Goal: Task Accomplishment & Management: Manage account settings

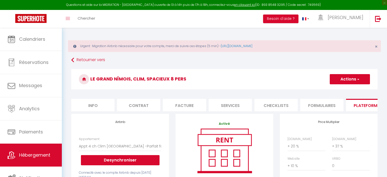
select select "3071-1149994123071474359"
select select "+ 20 %"
select select "+ 37 %"
select select "+ 10 %"
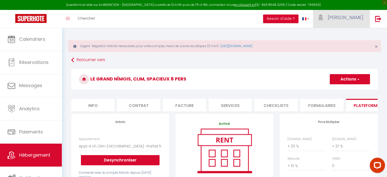
click at [360, 18] on span "[PERSON_NAME]" at bounding box center [345, 17] width 36 height 6
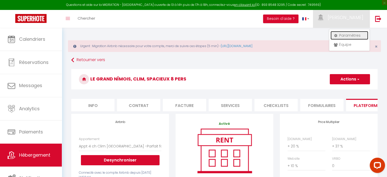
click at [348, 35] on link "Paramètres" at bounding box center [349, 35] width 38 height 9
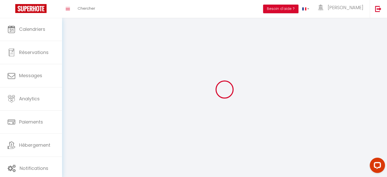
type input "[PERSON_NAME]"
type input "Conciergerie de la Maison Carrée"
type input "0685815276"
type input "[STREET_ADDRESS][PERSON_NAME]"
type input "30000"
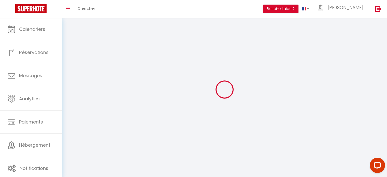
type input "Nimes"
type input "R56CiSF98SQSUoUiJrP3gC8pa"
type input "6DRnLVqXOZZnxdcFFF0b2KN1k"
type input "[URL][DOMAIN_NAME]"
select select "28"
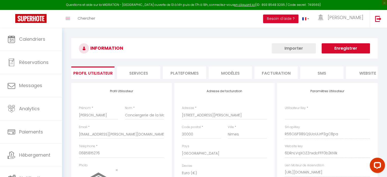
type input "R56CiSF98SQSUoUiJrP3gC8pa"
type input "6DRnLVqXOZZnxdcFFF0b2KN1k"
type input "[URL][DOMAIN_NAME]"
select select "fr"
click at [193, 72] on li "Plateformes" at bounding box center [184, 72] width 43 height 12
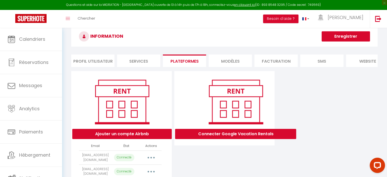
scroll to position [41, 0]
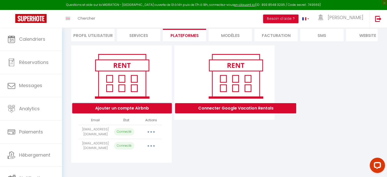
click at [133, 107] on button "Ajouter un compte Airbnb" at bounding box center [121, 108] width 99 height 10
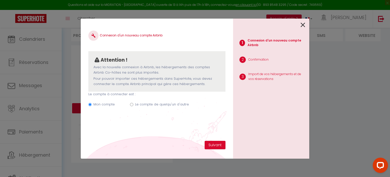
click at [131, 104] on input "Le compte de quelqu'un d'autre" at bounding box center [131, 104] width 3 height 3
radio input "true"
radio input "false"
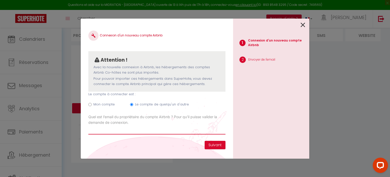
click at [102, 131] on input "Email connexion Airbnb" at bounding box center [156, 129] width 137 height 9
type input "calmel.estelle@gmail.com"
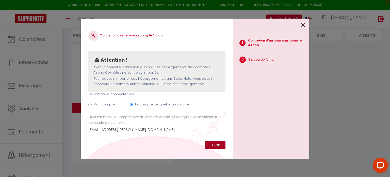
click at [218, 144] on button "Suivant" at bounding box center [215, 145] width 21 height 9
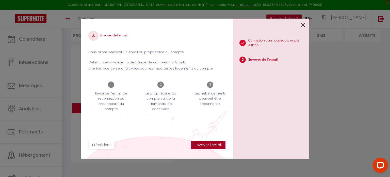
click at [214, 144] on button "Envoyer l'email" at bounding box center [208, 145] width 35 height 9
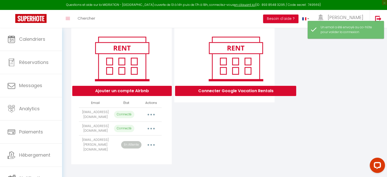
scroll to position [55, 0]
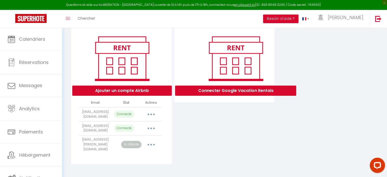
click at [151, 145] on icon "button" at bounding box center [151, 145] width 2 height 2
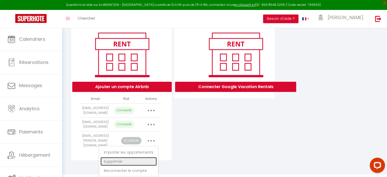
click at [121, 159] on link "Supprimer" at bounding box center [128, 161] width 56 height 9
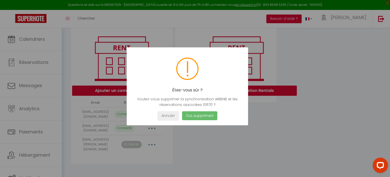
click at [200, 116] on button "Oui, supprimez!" at bounding box center [199, 115] width 35 height 9
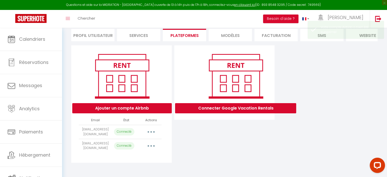
scroll to position [41, 0]
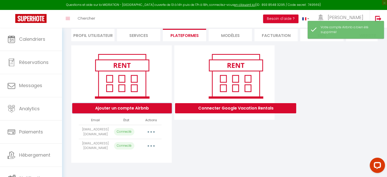
click at [127, 106] on button "Ajouter un compte Airbnb" at bounding box center [121, 108] width 99 height 10
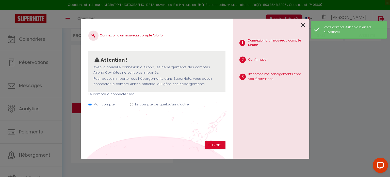
click at [131, 104] on input "Le compte de quelqu'un d'autre" at bounding box center [131, 104] width 3 height 3
radio input "true"
radio input "false"
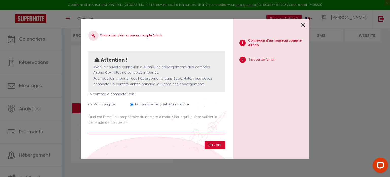
click at [117, 132] on input "Email connexion Airbnb" at bounding box center [156, 129] width 137 height 9
type input "[EMAIL_ADDRESS][PERSON_NAME][DOMAIN_NAME]"
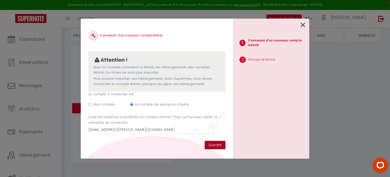
click at [215, 144] on button "Suivant" at bounding box center [215, 145] width 21 height 9
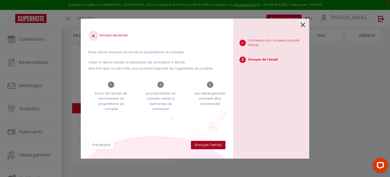
click at [217, 144] on button "Envoyer l'email" at bounding box center [208, 145] width 35 height 9
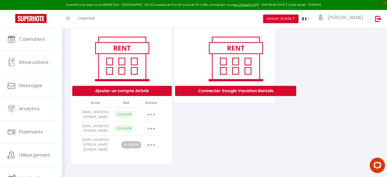
scroll to position [55, 0]
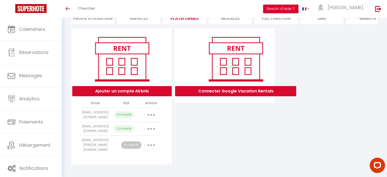
scroll to position [45, 0]
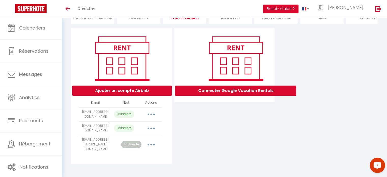
click at [378, 165] on icon "Open LiveChat chat widget" at bounding box center [377, 164] width 5 height 3
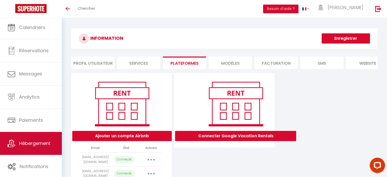
click at [44, 137] on link "Hébergement" at bounding box center [31, 143] width 62 height 23
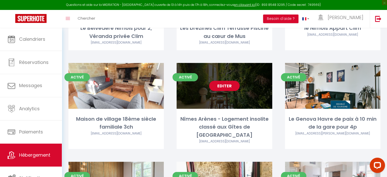
scroll to position [203, 0]
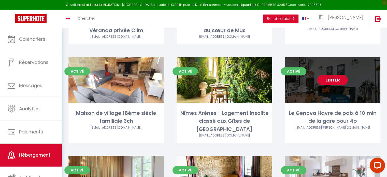
click at [334, 81] on link "Editer" at bounding box center [332, 80] width 30 height 10
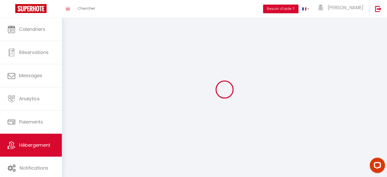
select select "1"
select select
select select "28"
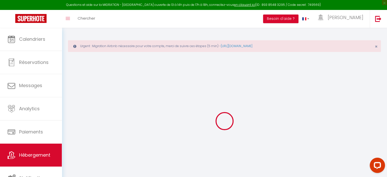
select select
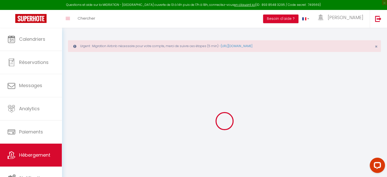
select select
checkbox input "false"
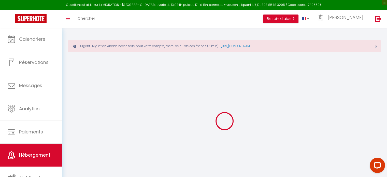
select select
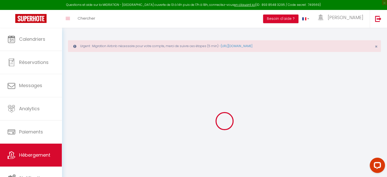
select select
checkbox input "false"
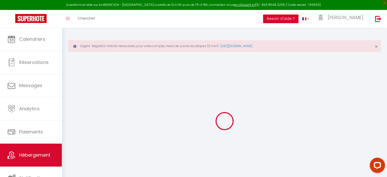
checkbox input "false"
select select
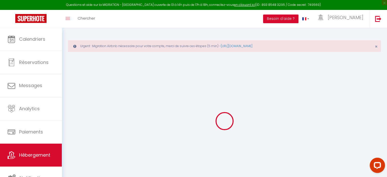
select select
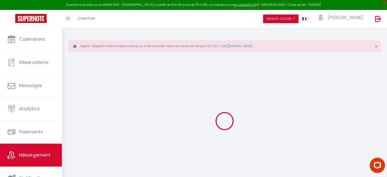
checkbox input "false"
select select
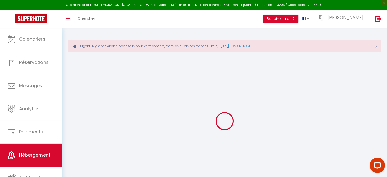
select select
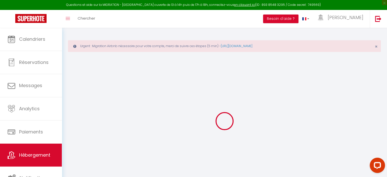
select select
checkbox input "false"
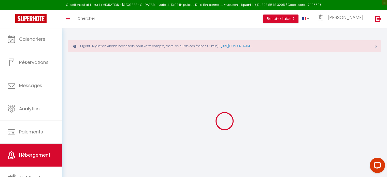
checkbox input "false"
select select
type input "Le Genova Havre de paix à 10 min de la gare pour 4p"
type input "[PERSON_NAME]"
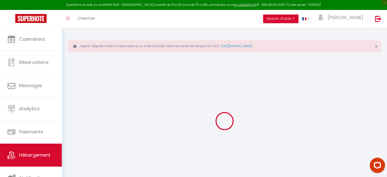
select select "2"
type input "68"
type input "71"
type input "1.65"
type input "400"
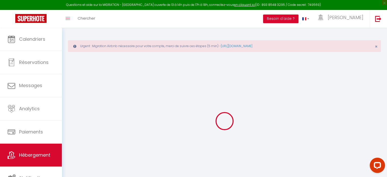
select select
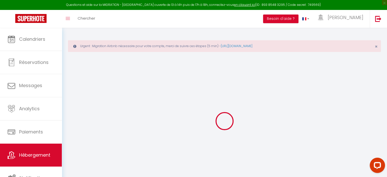
select select
type input "2 Rue de Genève"
type input "30000"
type input "[GEOGRAPHIC_DATA]"
type input "[EMAIL_ADDRESS][DOMAIN_NAME]"
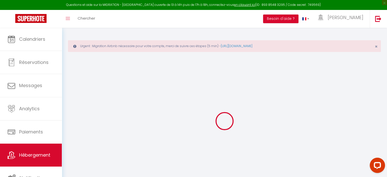
select select "9982"
checkbox input "false"
checkbox input "true"
checkbox input "false"
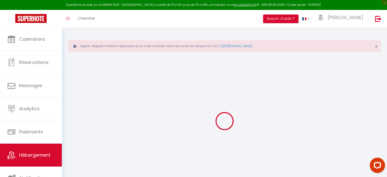
type input "22"
type input "71"
type input "0"
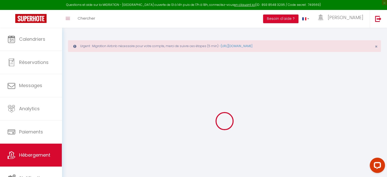
select select "42960"
select select
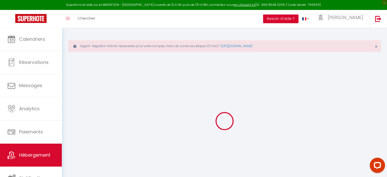
select select
checkbox input "false"
checkbox input "true"
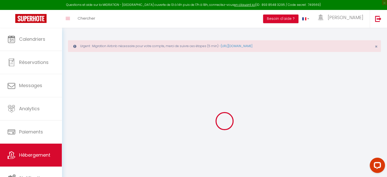
checkbox input "false"
checkbox input "true"
checkbox input "false"
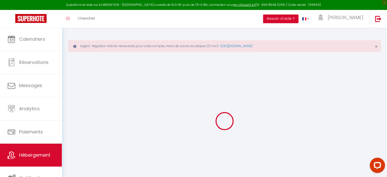
select select "10671-1044778454908279995"
select select "180"
select select "well_reviewed_guests"
select select "EUR"
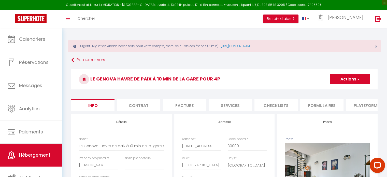
click at [362, 104] on li "Plateformes" at bounding box center [367, 105] width 43 height 12
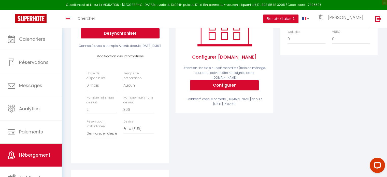
scroll to position [127, 0]
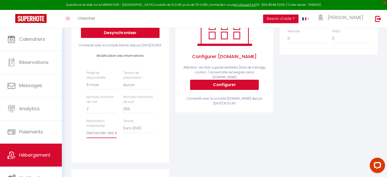
click at [108, 138] on select "Activée Demander des évaluations positives" at bounding box center [101, 133] width 30 height 10
select select "everyone"
click at [86, 136] on select "Activée Demander des évaluations positives" at bounding box center [101, 133] width 30 height 10
click at [102, 89] on select "Date indisponible par defaut 1 mois 3 mois 6 mois 9 mois 12 mois 24 mois" at bounding box center [101, 85] width 30 height 10
select select "270"
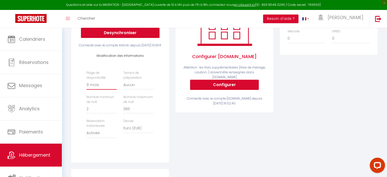
click at [86, 88] on select "Date indisponible par defaut 1 mois 3 mois 6 mois 9 mois 12 mois 24 mois" at bounding box center [101, 85] width 30 height 10
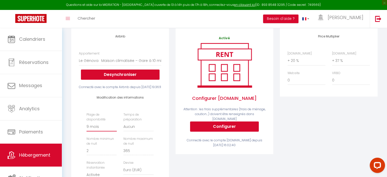
scroll to position [0, 0]
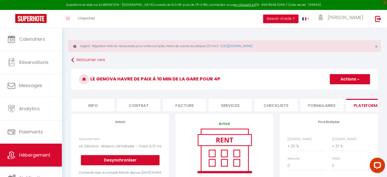
click at [345, 78] on button "Actions" at bounding box center [349, 79] width 40 height 10
click at [341, 89] on link "Enregistrer" at bounding box center [349, 90] width 40 height 7
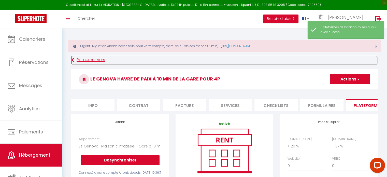
click at [85, 61] on link "Retourner vers" at bounding box center [224, 59] width 306 height 9
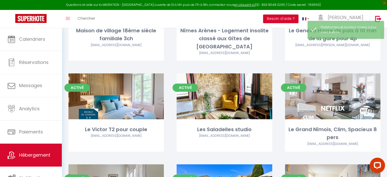
scroll to position [305, 0]
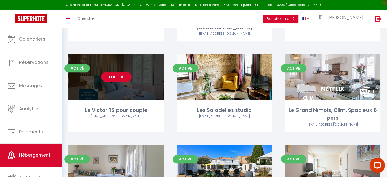
click at [121, 72] on link "Editer" at bounding box center [116, 77] width 30 height 10
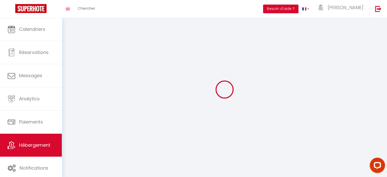
select select "1"
select select
select select "28"
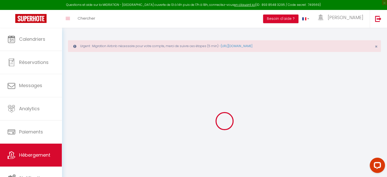
select select
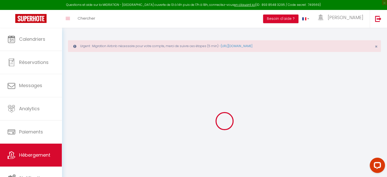
select select
checkbox input "false"
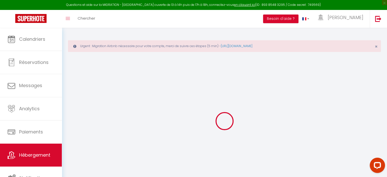
select select
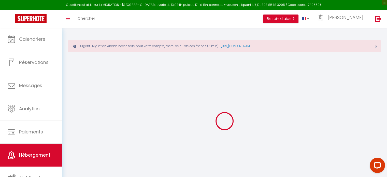
select select
checkbox input "false"
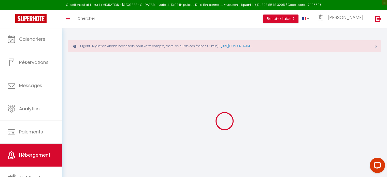
checkbox input "false"
select select
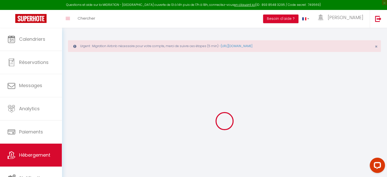
select select
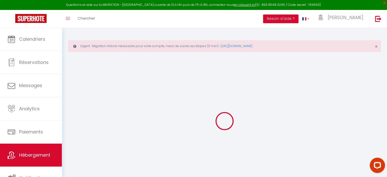
checkbox input "false"
select select
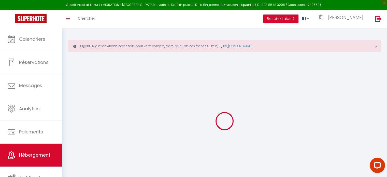
select select
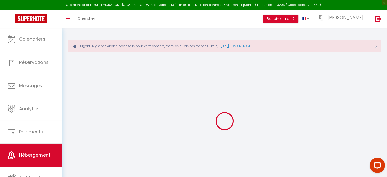
select select
checkbox input "false"
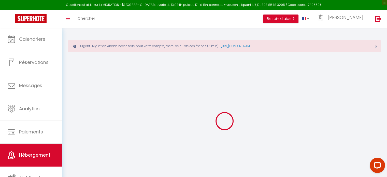
checkbox input "false"
select select
type input "Le Victor T2 pour couple"
type input "[PERSON_NAME]"
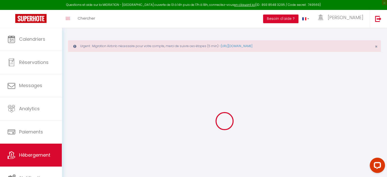
select select "2"
type input "45"
type input "35"
type input "0.99"
type input "300"
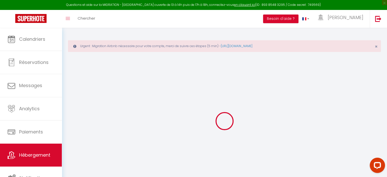
select select
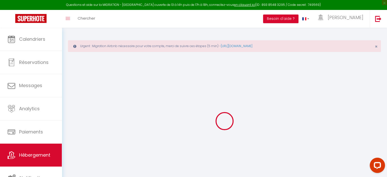
select select
type input "[STREET_ADDRESS][PERSON_NAME]"
type input "30000"
type input "[GEOGRAPHIC_DATA]"
type input "[EMAIL_ADDRESS][DOMAIN_NAME]"
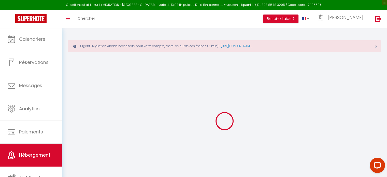
select select "9209"
checkbox input "false"
checkbox input "true"
checkbox input "false"
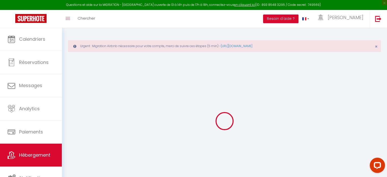
type input "22"
type input "35"
type input "0"
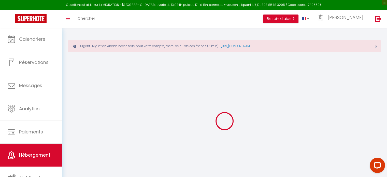
select select "+ 20 %"
select select "+ 37 %"
checkbox input "false"
checkbox input "true"
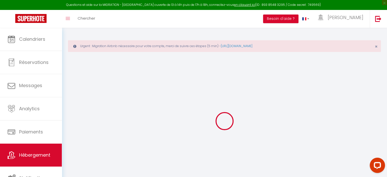
checkbox input "false"
select select "3071-1195686729053889225"
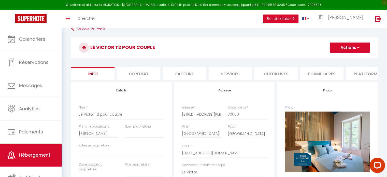
scroll to position [25, 0]
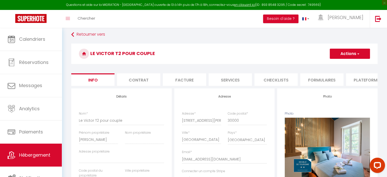
click at [359, 78] on li "Plateformes" at bounding box center [367, 79] width 43 height 12
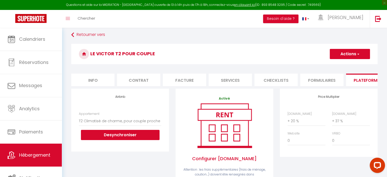
scroll to position [18, 0]
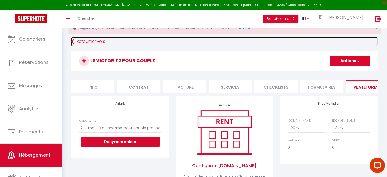
click at [90, 41] on link "Retourner vers" at bounding box center [224, 41] width 306 height 9
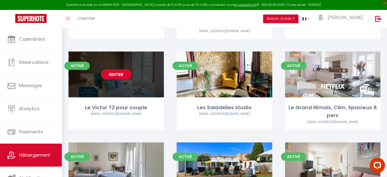
scroll to position [305, 0]
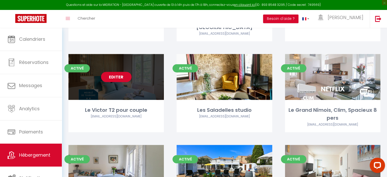
click at [129, 79] on div "Editer" at bounding box center [115, 77] width 95 height 46
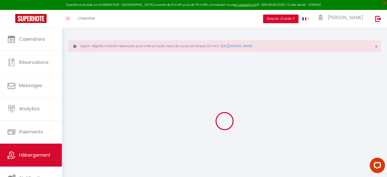
select select "+ 20 %"
select select "+ 37 %"
checkbox input "false"
checkbox input "true"
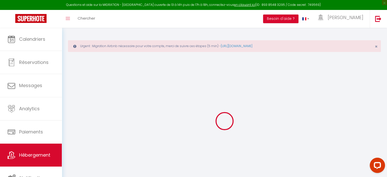
checkbox input "false"
select select "3071-1195686729053889225"
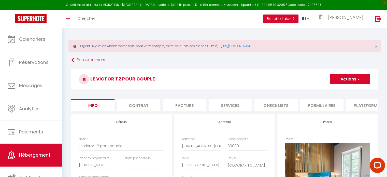
click at [364, 104] on li "Plateformes" at bounding box center [367, 105] width 43 height 12
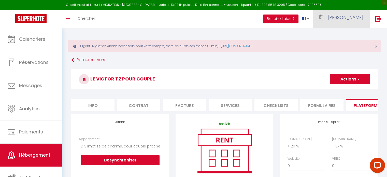
click at [353, 14] on link "[PERSON_NAME]" at bounding box center [341, 19] width 57 height 18
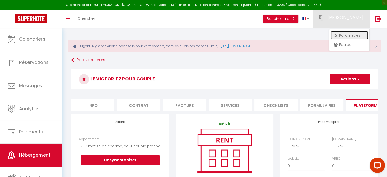
click at [347, 34] on link "Paramètres" at bounding box center [349, 35] width 38 height 9
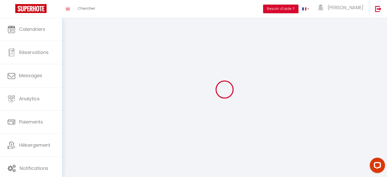
type input "[PERSON_NAME]"
type input "Conciergerie de la Maison Carrée"
type input "0685815276"
type input "[STREET_ADDRESS][PERSON_NAME]"
type input "30000"
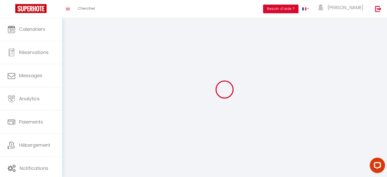
type input "Nimes"
type input "R56CiSF98SQSUoUiJrP3gC8pa"
type input "6DRnLVqXOZZnxdcFFF0b2KN1k"
select select "28"
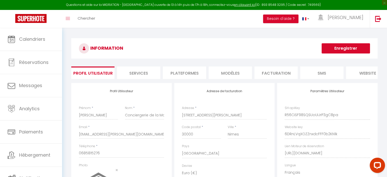
click at [186, 70] on li "Plateformes" at bounding box center [184, 72] width 43 height 12
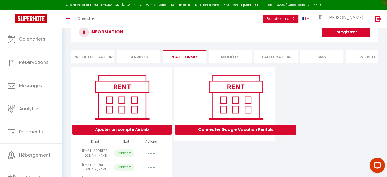
scroll to position [55, 0]
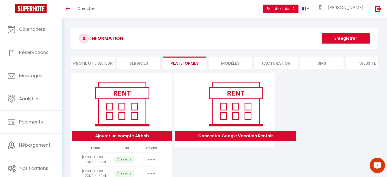
click at [378, 164] on icon "Open LiveChat chat widget" at bounding box center [377, 164] width 5 height 3
click at [298, 9] on button "Besoin d'aide ?" at bounding box center [280, 9] width 35 height 9
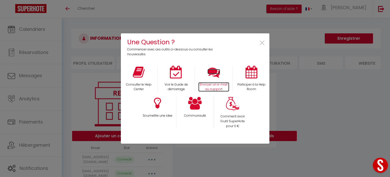
click at [219, 73] on icon at bounding box center [214, 72] width 13 height 13
click at [261, 41] on span "×" at bounding box center [262, 43] width 7 height 16
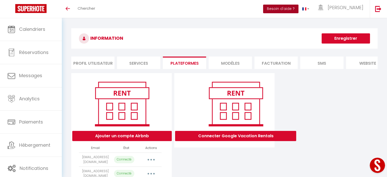
click at [291, 8] on button "Besoin d'aide ?" at bounding box center [280, 9] width 35 height 9
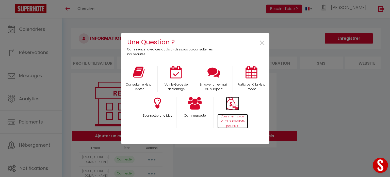
click at [232, 102] on img at bounding box center [232, 103] width 13 height 13
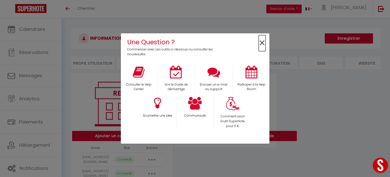
click at [263, 40] on span "×" at bounding box center [262, 43] width 7 height 16
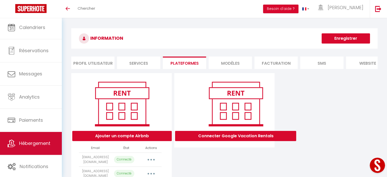
click at [42, 135] on link "Hébergement" at bounding box center [31, 143] width 62 height 23
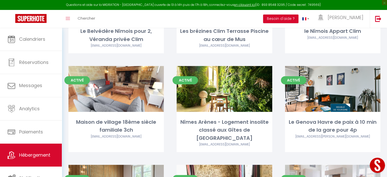
scroll to position [254, 0]
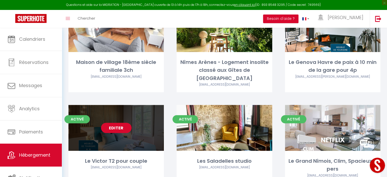
click at [124, 123] on link "Editer" at bounding box center [116, 128] width 30 height 10
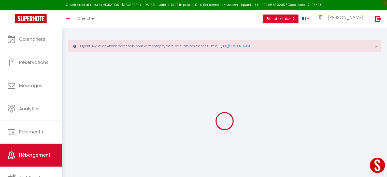
select select "+ 20 %"
select select "+ 37 %"
checkbox input "false"
checkbox input "true"
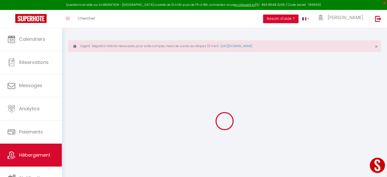
checkbox input "false"
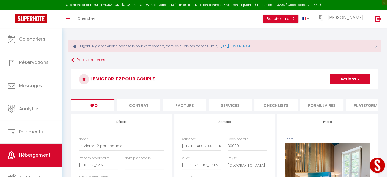
click at [360, 104] on li "Plateformes" at bounding box center [367, 105] width 43 height 12
select select
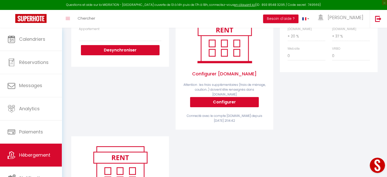
scroll to position [76, 0]
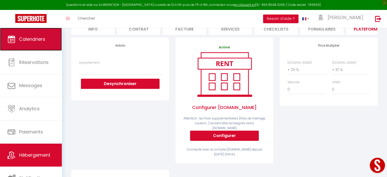
click at [40, 33] on link "Calendriers" at bounding box center [31, 39] width 62 height 23
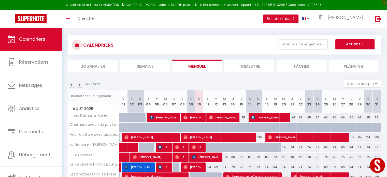
scroll to position [25, 0]
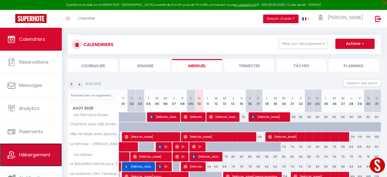
click at [48, 149] on link "Hébergement" at bounding box center [31, 154] width 62 height 23
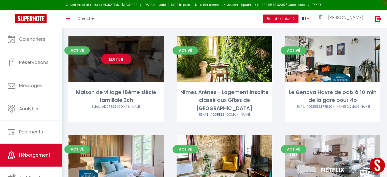
scroll to position [280, 0]
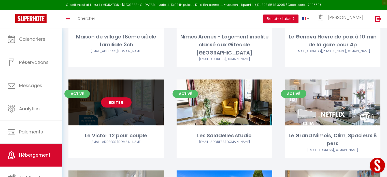
click at [120, 97] on link "Editer" at bounding box center [116, 102] width 30 height 10
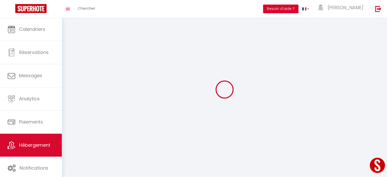
select select "1"
select select
select select "28"
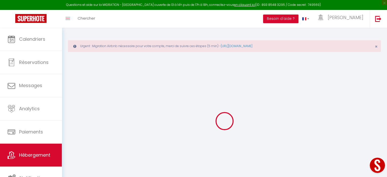
select select
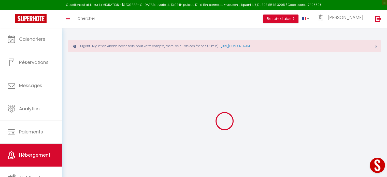
select select
checkbox input "false"
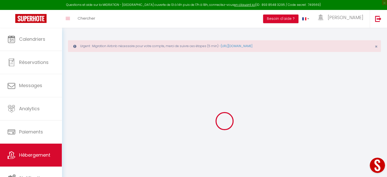
select select
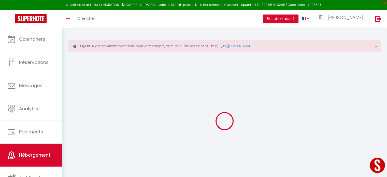
select select
checkbox input "false"
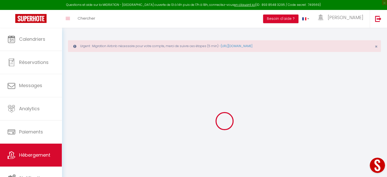
checkbox input "false"
select select
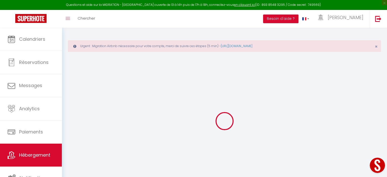
select select
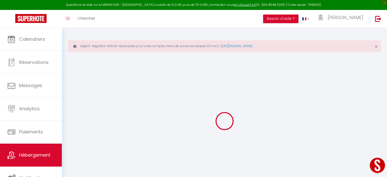
checkbox input "false"
select select
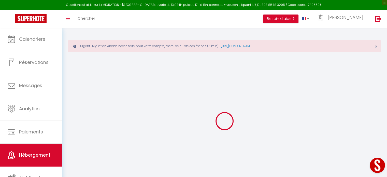
select select
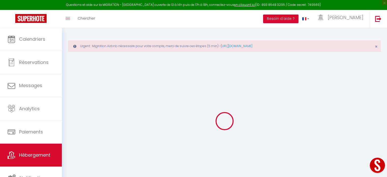
select select
checkbox input "false"
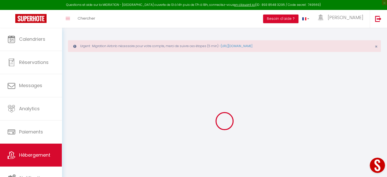
checkbox input "false"
select select
type input "Le Victor T2 pour couple"
type input "[PERSON_NAME]"
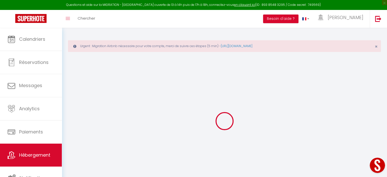
select select "2"
type input "45"
type input "35"
type input "0.99"
type input "300"
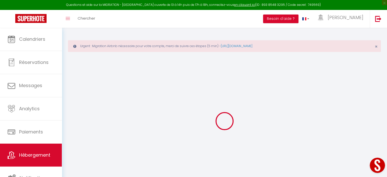
select select
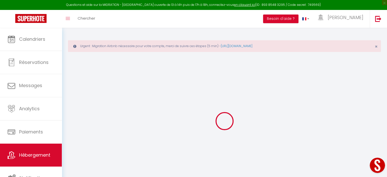
select select
type input "[STREET_ADDRESS][PERSON_NAME]"
type input "30000"
type input "[GEOGRAPHIC_DATA]"
type input "[EMAIL_ADDRESS][DOMAIN_NAME]"
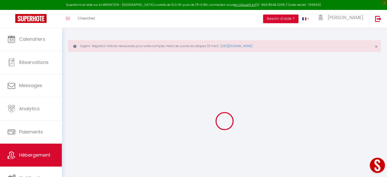
select select "9209"
checkbox input "false"
checkbox input "true"
checkbox input "false"
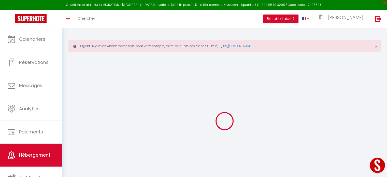
type input "22"
type input "35"
type input "0"
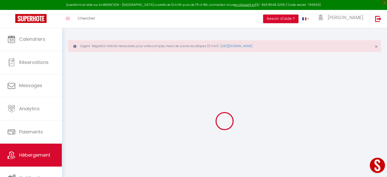
select select
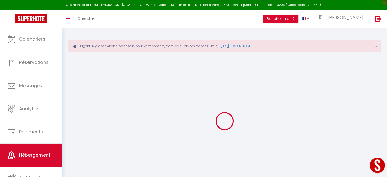
select select
checkbox input "false"
checkbox input "true"
checkbox input "false"
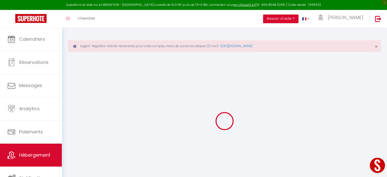
select select "+ 20 %"
select select "+ 37 %"
checkbox input "false"
checkbox input "true"
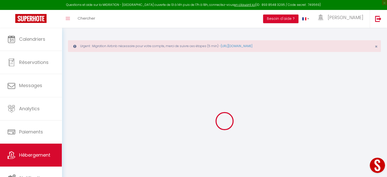
checkbox input "false"
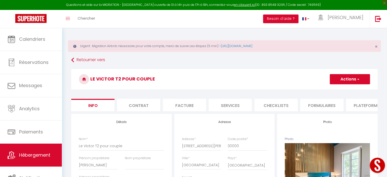
click at [359, 103] on li "Plateformes" at bounding box center [367, 105] width 43 height 12
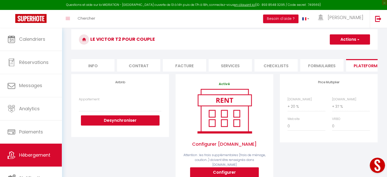
scroll to position [51, 0]
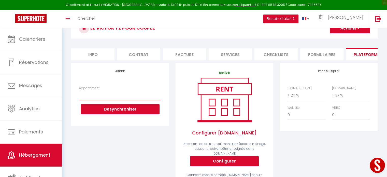
click at [95, 98] on select "Jungle Room classée aux Gites de France · Logement insolite classé - Parking - …" at bounding box center [120, 95] width 82 height 10
click at [102, 144] on div "Airbnb Appartement Jungle Room classée aux Gites de [GEOGRAPHIC_DATA] · Logemen…" at bounding box center [120, 129] width 104 height 132
click at [88, 100] on select "Jungle Room classée aux Gites de France · Logement insolite classé - Parking - …" at bounding box center [120, 95] width 82 height 10
click at [97, 141] on div "Airbnb Appartement Jungle Room classée aux Gites de [GEOGRAPHIC_DATA] · Logemen…" at bounding box center [120, 129] width 104 height 132
click at [110, 100] on select "Jungle Room classée aux Gites de France · Logement insolite classé - Parking - …" at bounding box center [120, 95] width 82 height 10
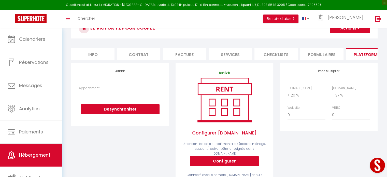
click at [331, 152] on div "Price Multiplier [DOMAIN_NAME] 0 + 1 % + 2 % + 3 % + 4 % + 5 % + 6 % + 7 %" at bounding box center [328, 129] width 104 height 132
click at [347, 29] on button "Actions" at bounding box center [349, 28] width 40 height 10
click at [343, 39] on link "Enregistrer" at bounding box center [349, 39] width 40 height 7
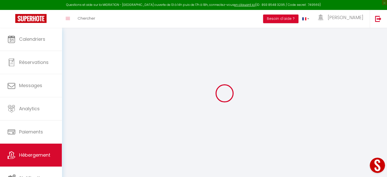
select select
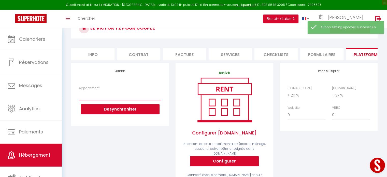
click at [107, 99] on select "Jungle Room classée aux Gites de France · Logement insolite classé - Parking - …" at bounding box center [120, 95] width 82 height 10
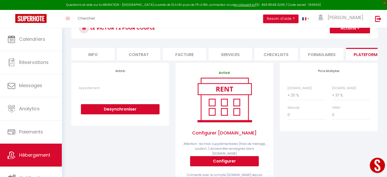
click at [134, 164] on div "Airbnb Appartement Jungle Room classée aux Gites de [GEOGRAPHIC_DATA] · Logemen…" at bounding box center [120, 129] width 104 height 132
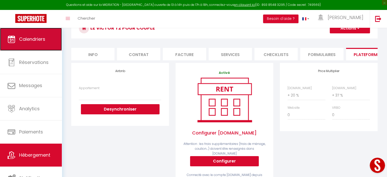
click at [34, 39] on span "Calendriers" at bounding box center [32, 39] width 26 height 6
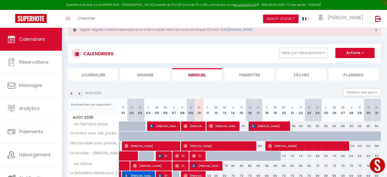
scroll to position [76, 0]
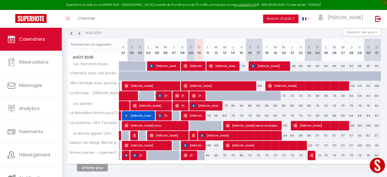
click at [96, 165] on button "Afficher plus" at bounding box center [92, 167] width 30 height 7
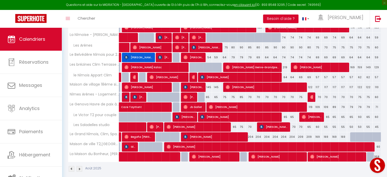
scroll to position [139, 0]
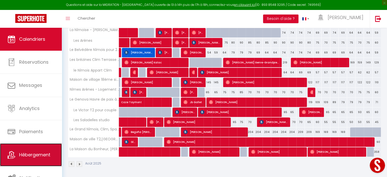
click at [51, 148] on link "Hébergement" at bounding box center [31, 154] width 62 height 23
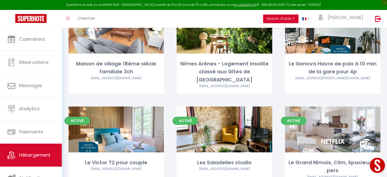
scroll to position [254, 0]
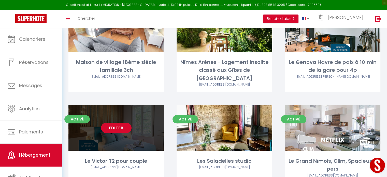
click at [126, 123] on link "Editer" at bounding box center [116, 128] width 30 height 10
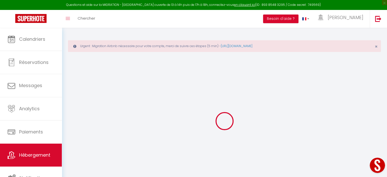
select select "+ 20 %"
select select "+ 37 %"
checkbox input "false"
checkbox input "true"
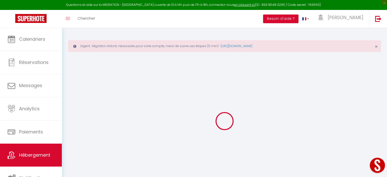
checkbox input "false"
select select "3071-1195686729053889225"
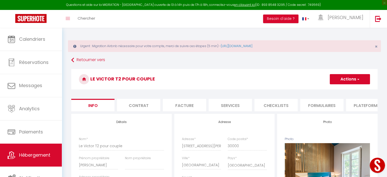
click at [360, 104] on li "Plateformes" at bounding box center [367, 105] width 43 height 12
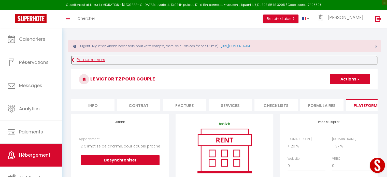
click at [87, 59] on link "Retourner vers" at bounding box center [224, 59] width 306 height 9
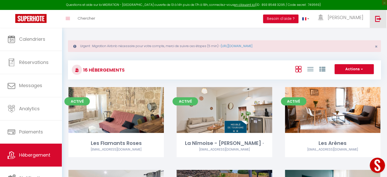
click at [378, 19] on img at bounding box center [378, 19] width 6 height 6
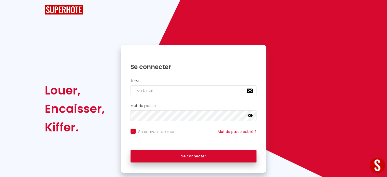
checkbox input "true"
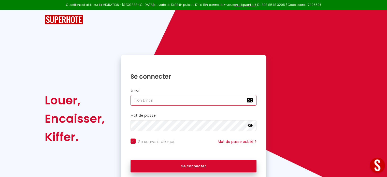
type input "[EMAIL_ADDRESS][PERSON_NAME][DOMAIN_NAME]"
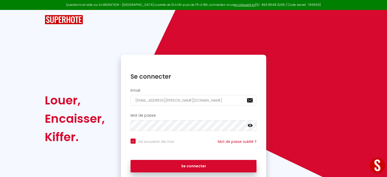
checkbox input "true"
